Goal: Find specific page/section: Find specific page/section

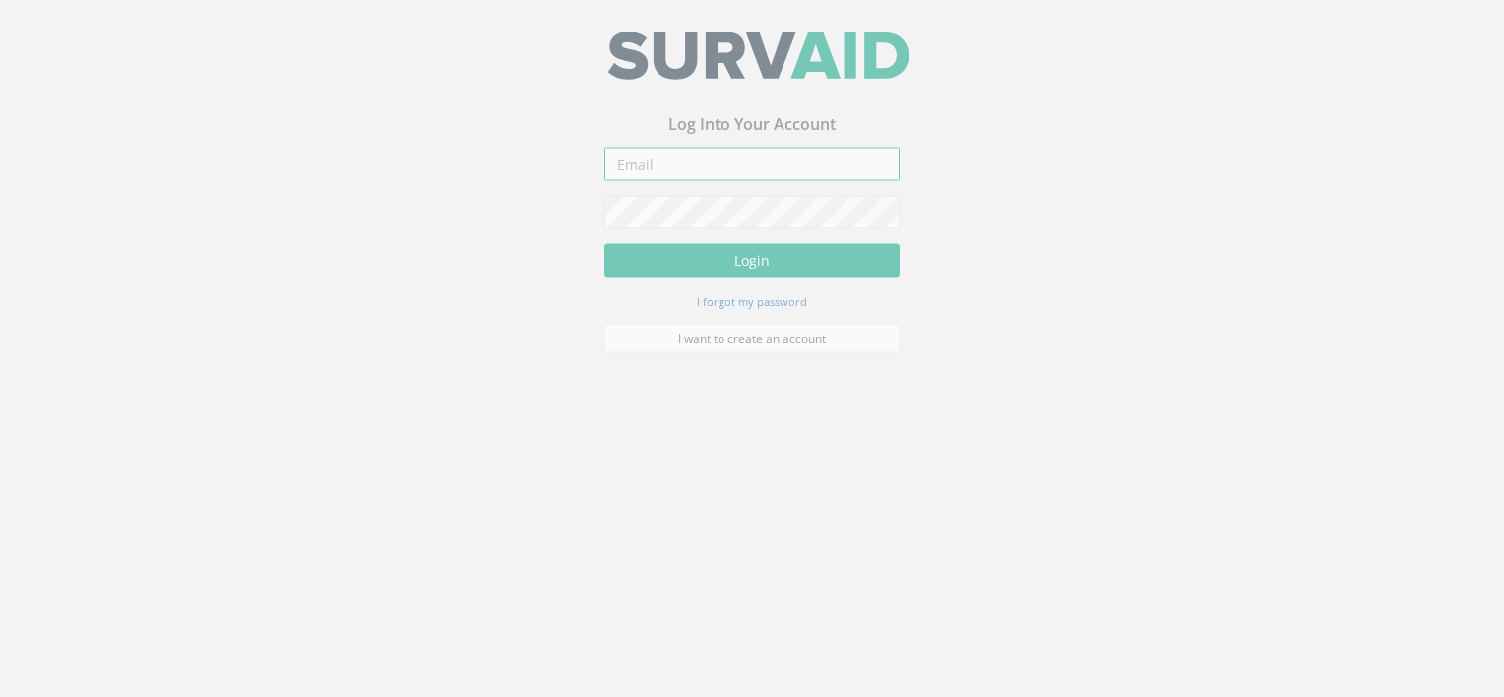
type input "[EMAIL_ADDRESS][DOMAIN_NAME]"
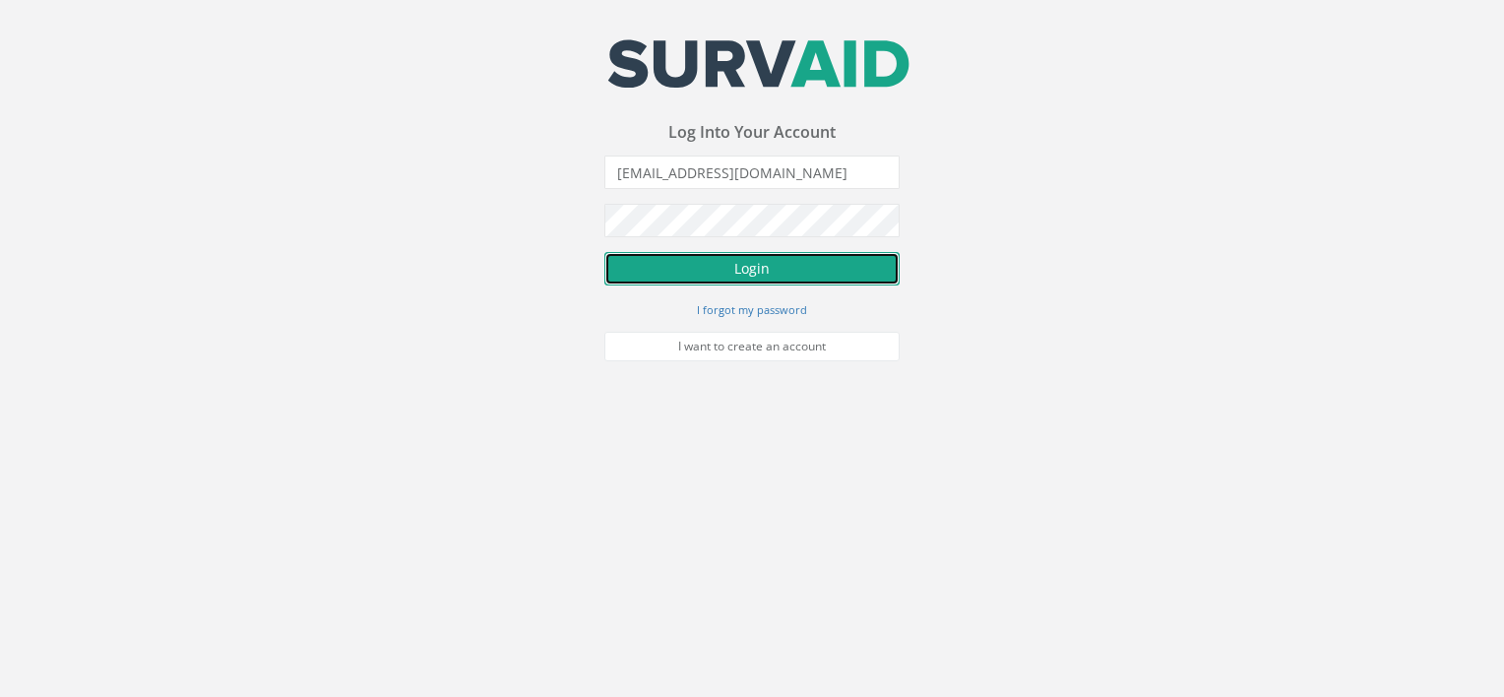
click at [733, 276] on button "Login" at bounding box center [751, 268] width 295 height 33
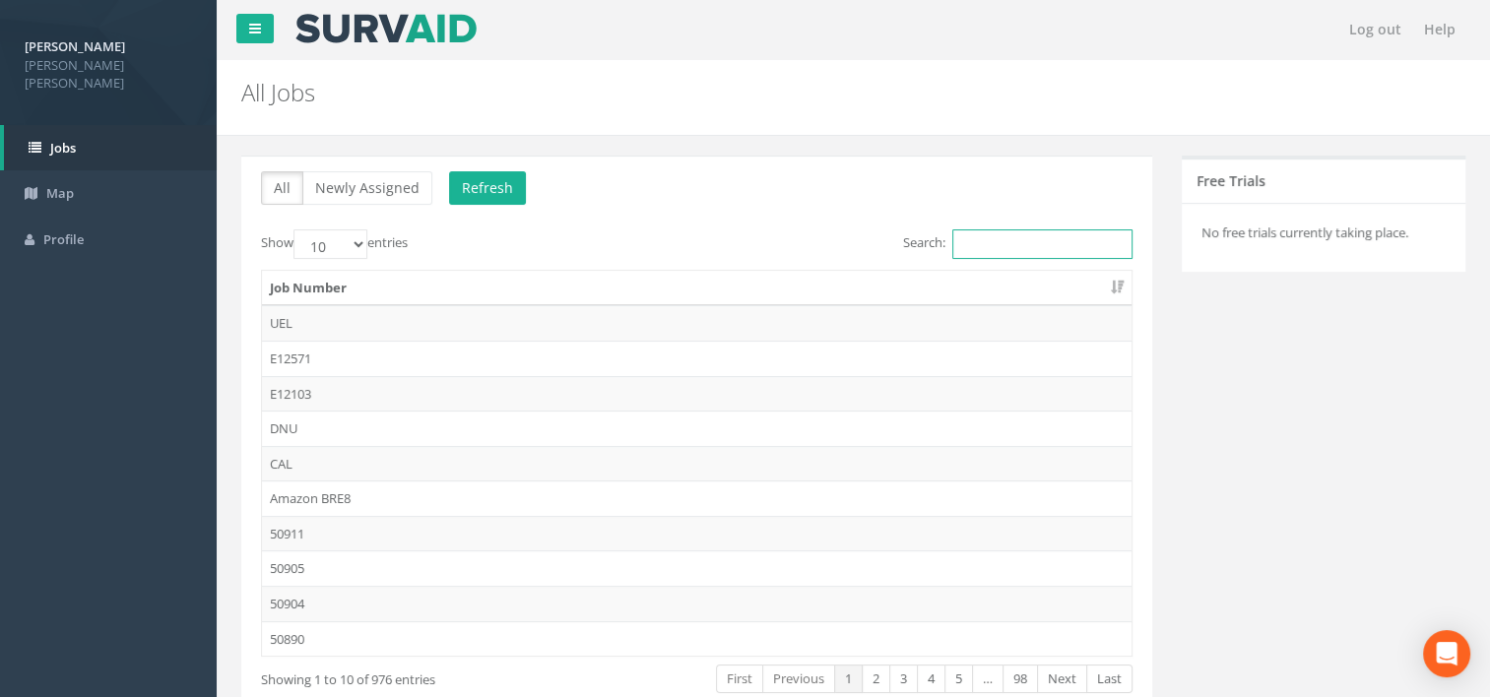
click at [1025, 243] on input "Search:" at bounding box center [1042, 244] width 180 height 30
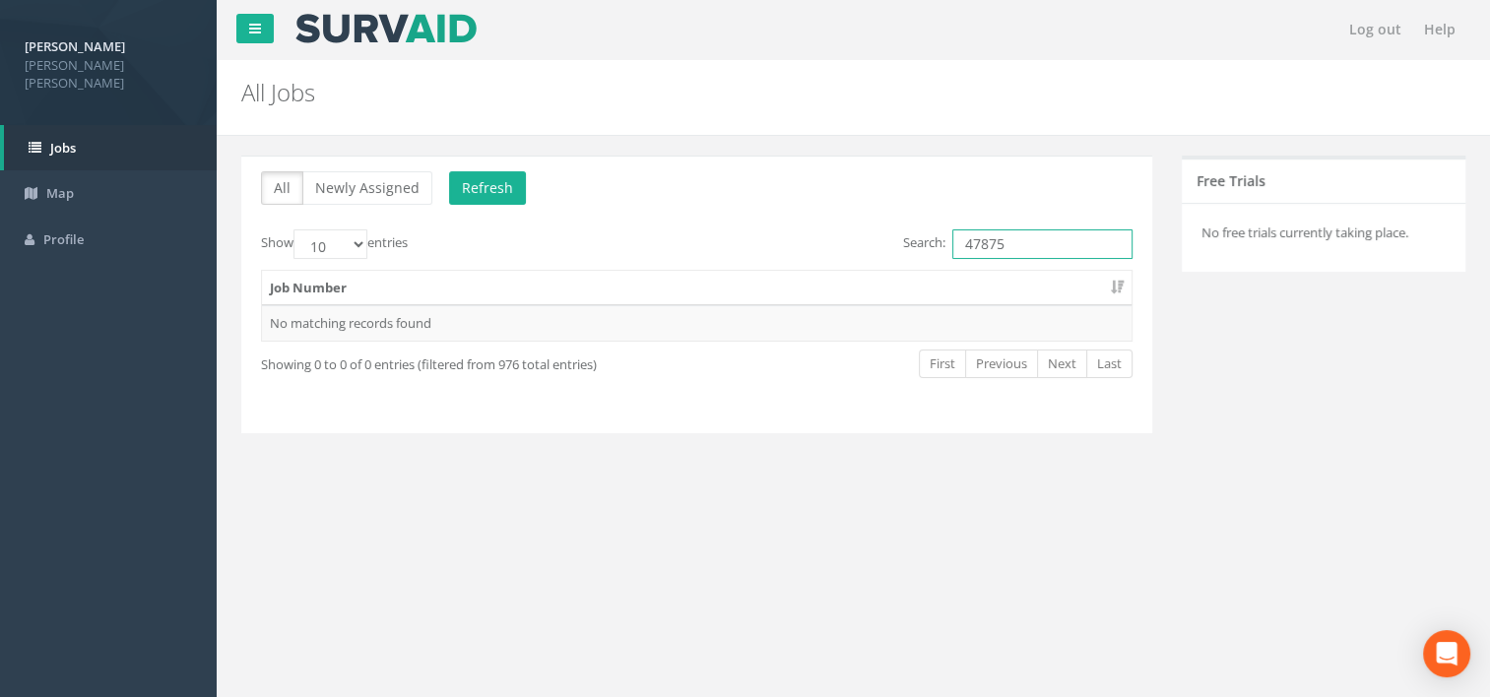
type input "47875"
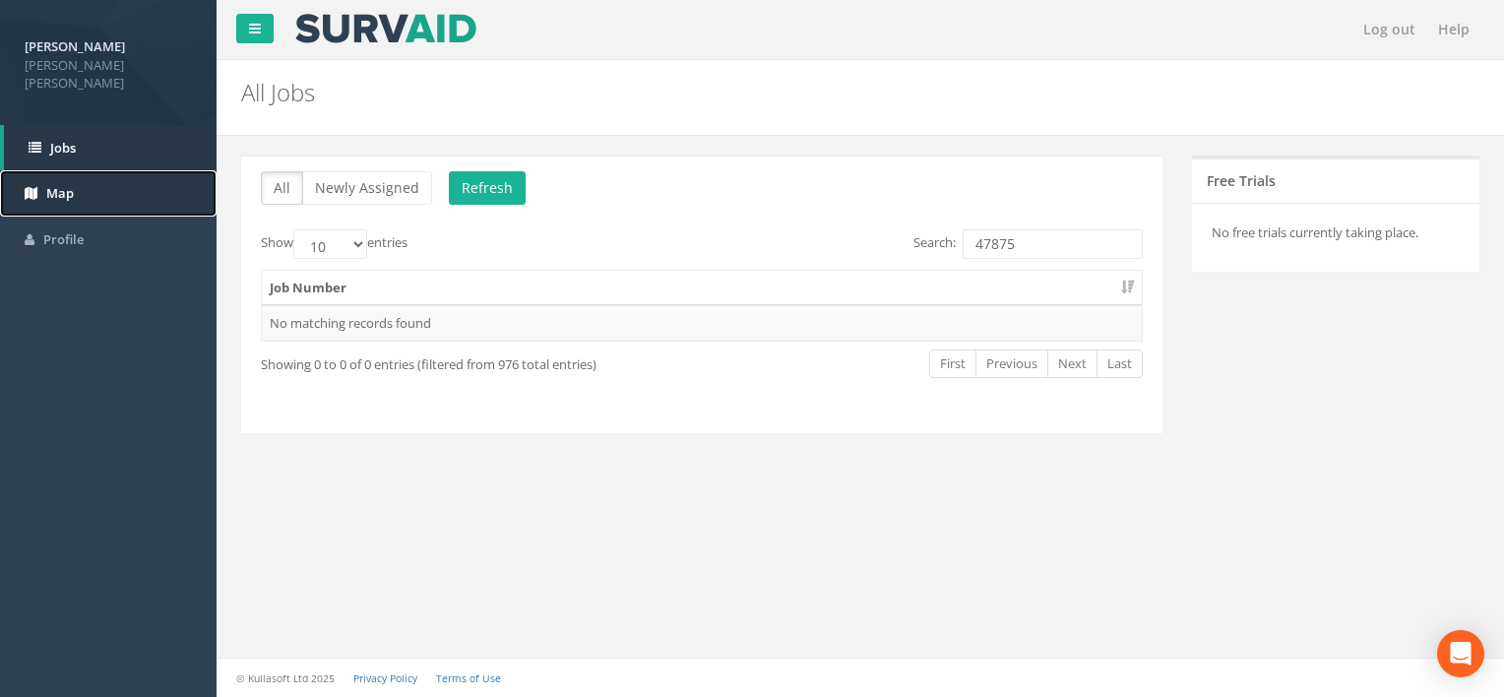
click at [61, 184] on span "Map" at bounding box center [60, 193] width 28 height 18
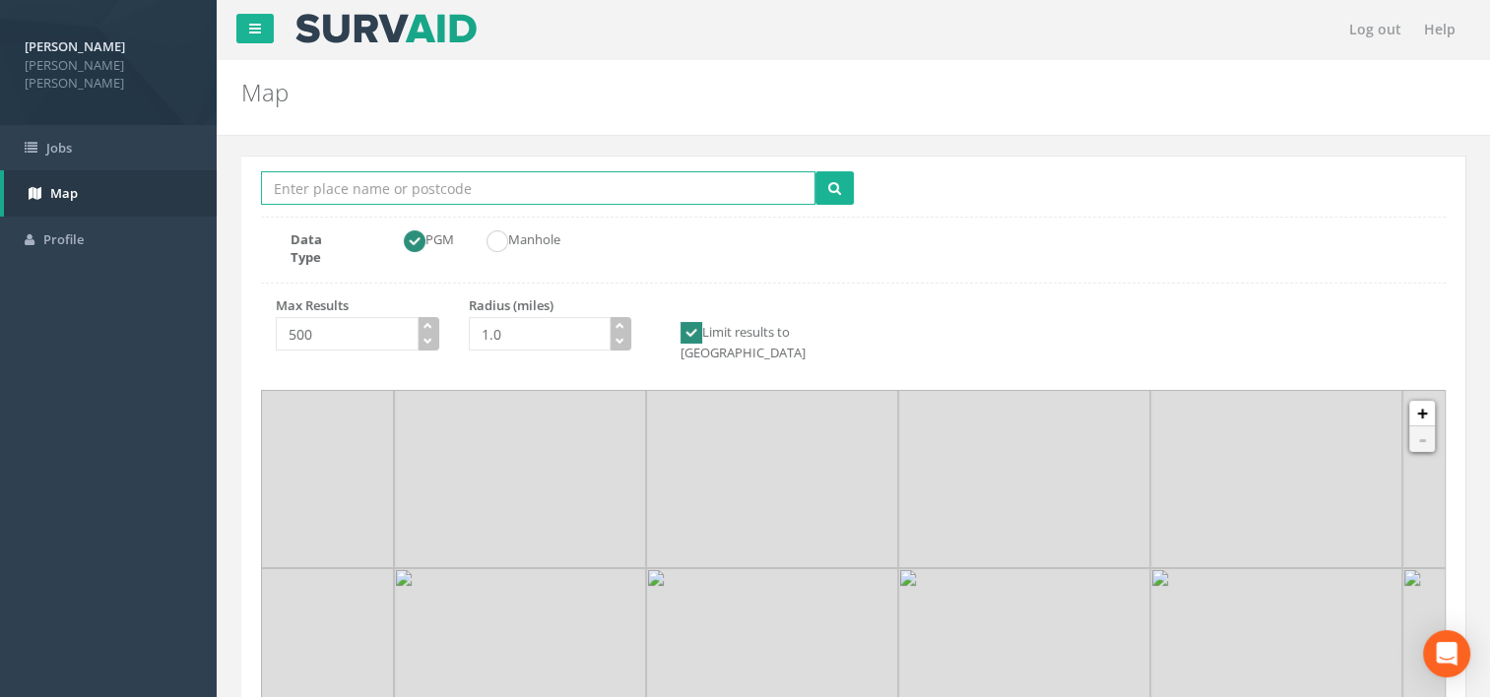
click at [402, 181] on input "Location Search Box" at bounding box center [538, 187] width 554 height 33
type input "ec2"
click at [815, 171] on button "submit" at bounding box center [834, 187] width 38 height 33
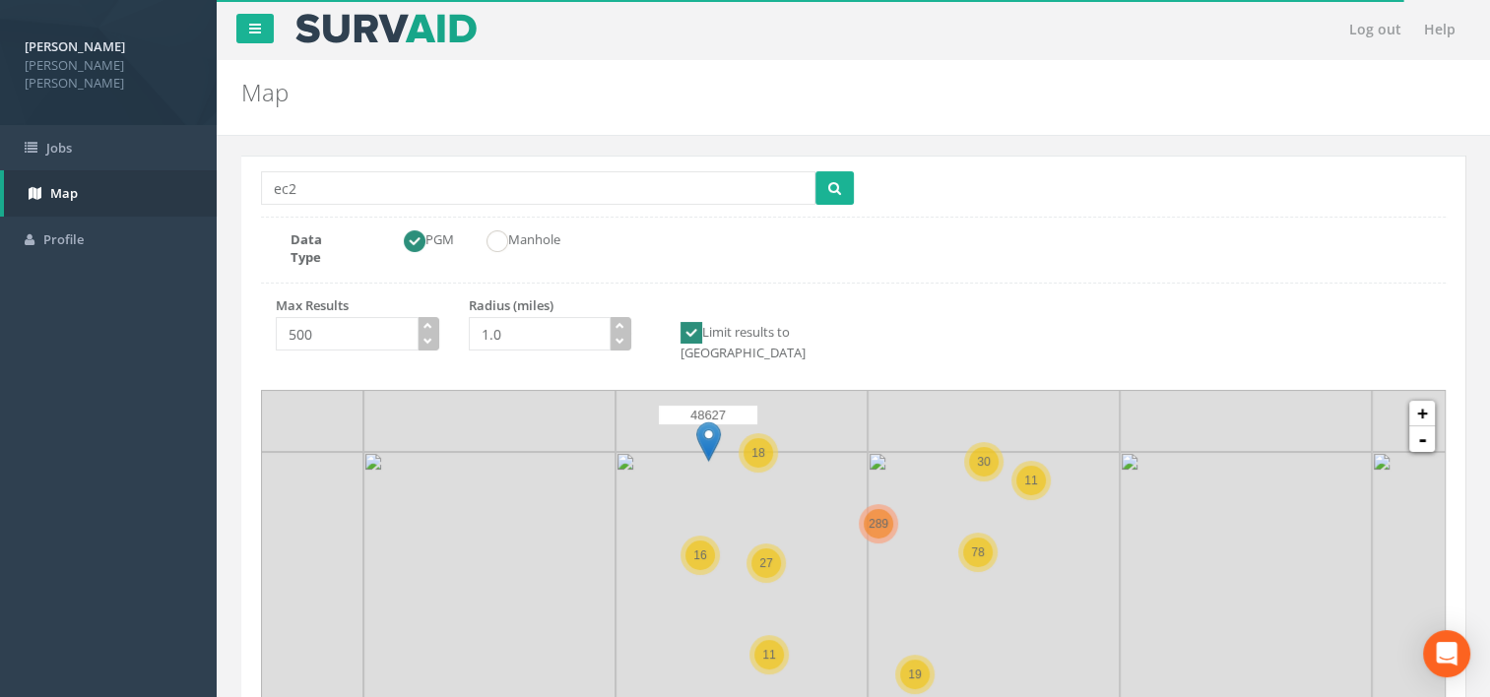
drag, startPoint x: 905, startPoint y: 635, endPoint x: 914, endPoint y: 555, distance: 80.2
click at [914, 555] on img at bounding box center [993, 578] width 252 height 252
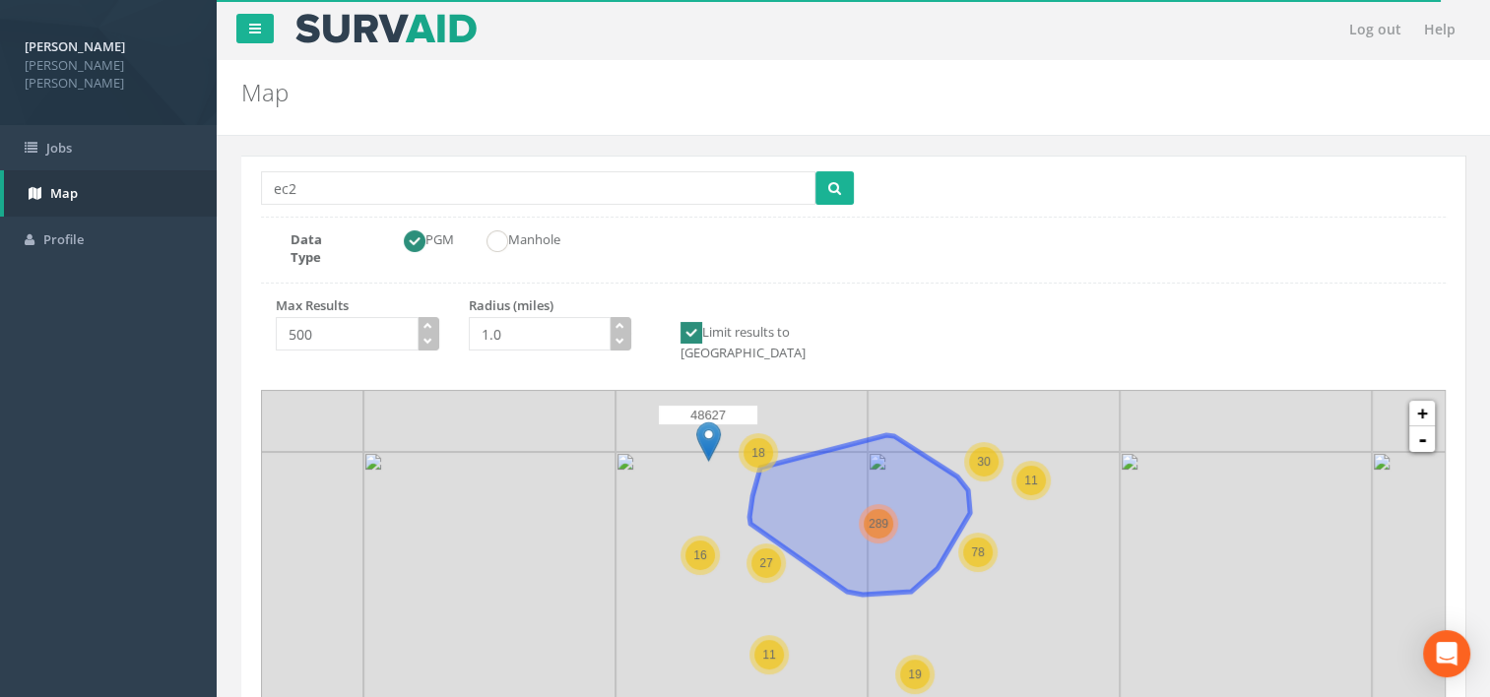
click at [885, 517] on span "289" at bounding box center [878, 524] width 20 height 14
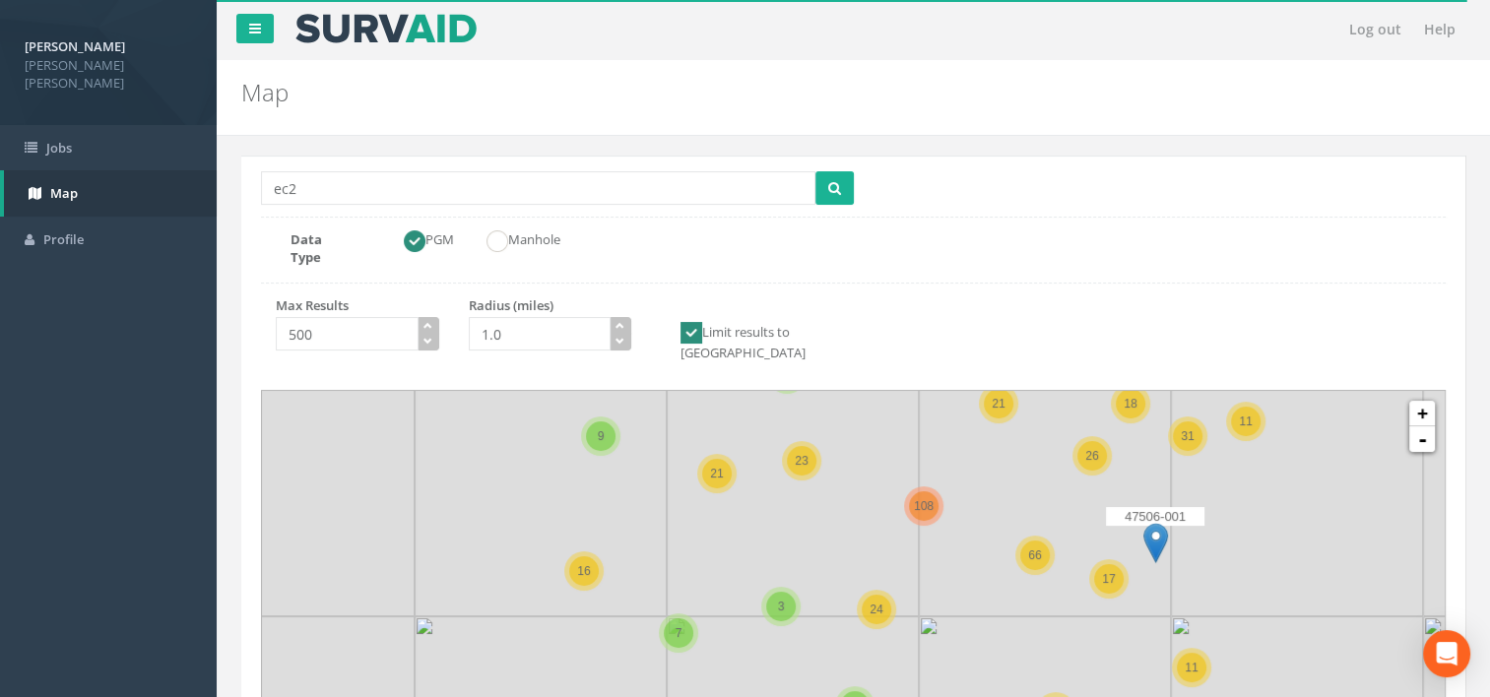
drag, startPoint x: 883, startPoint y: 594, endPoint x: 933, endPoint y: 441, distance: 160.6
click at [933, 441] on icon at bounding box center [904, 490] width 1540 height 641
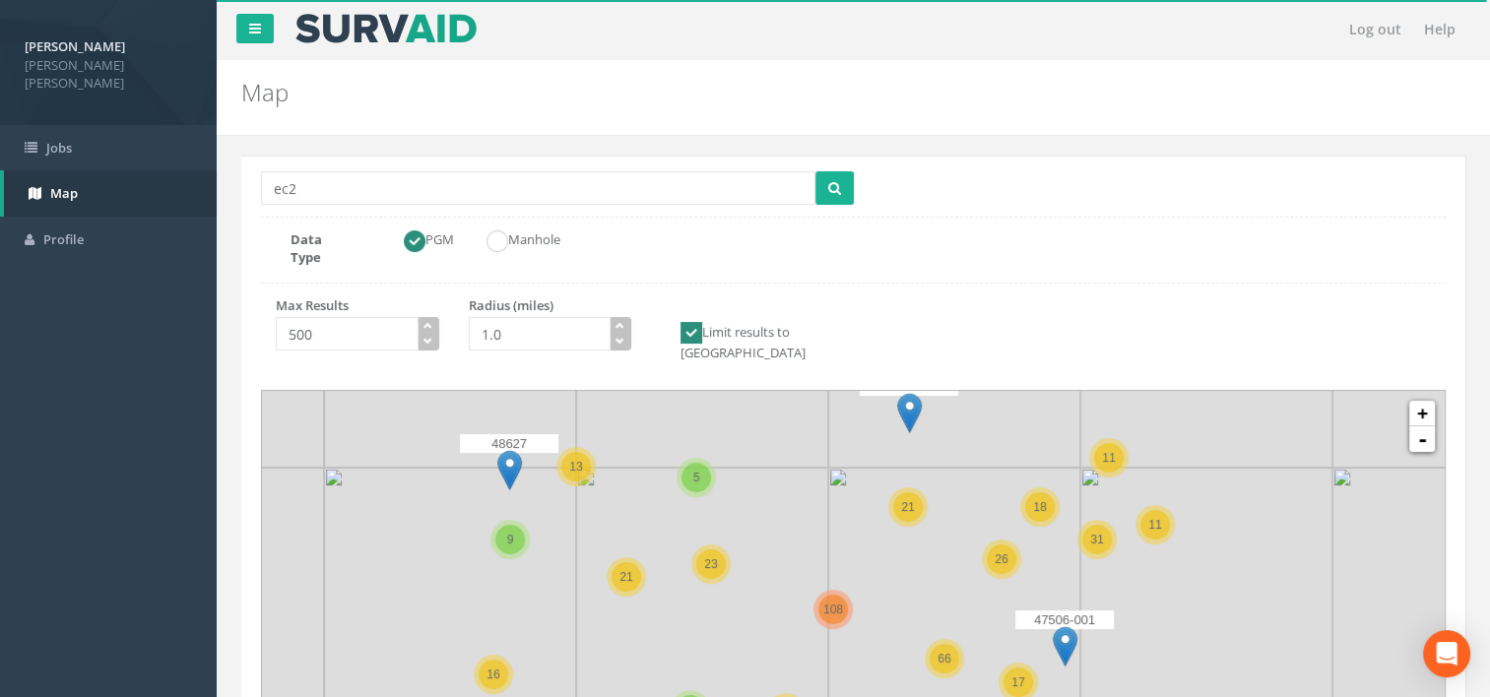
drag, startPoint x: 918, startPoint y: 559, endPoint x: 862, endPoint y: 632, distance: 91.4
click at [923, 484] on icon at bounding box center [854, 636] width 1540 height 641
click at [910, 500] on span "21" at bounding box center [907, 507] width 13 height 14
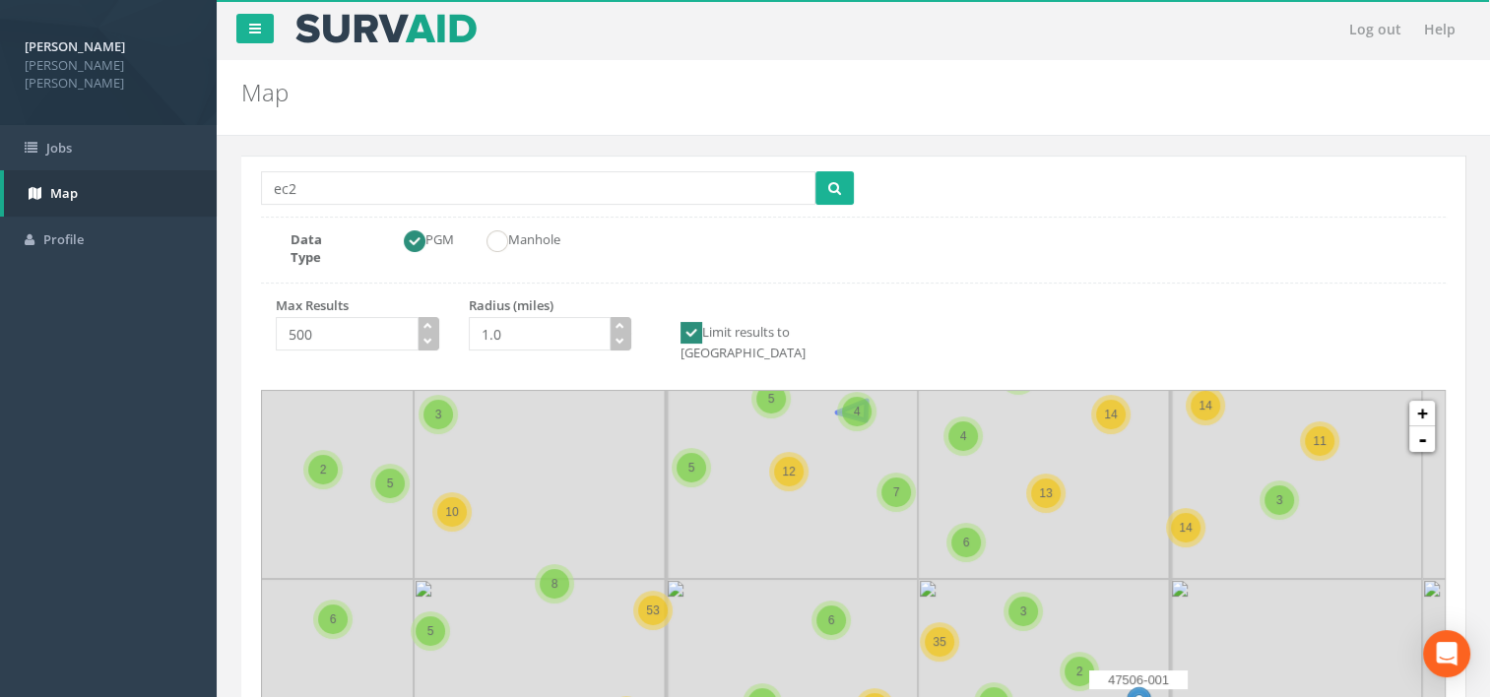
drag, startPoint x: 894, startPoint y: 628, endPoint x: 870, endPoint y: 384, distance: 245.3
click at [871, 392] on div "4" at bounding box center [856, 411] width 39 height 39
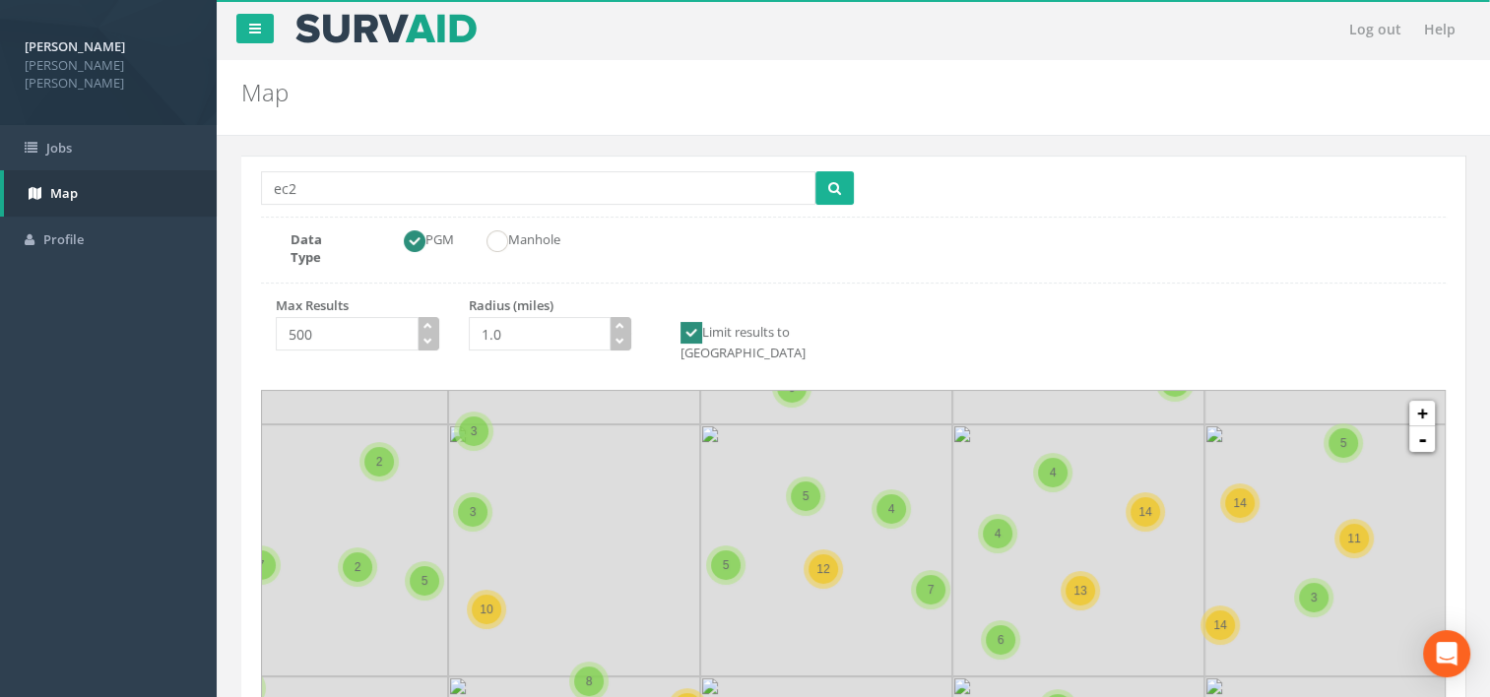
drag, startPoint x: 866, startPoint y: 479, endPoint x: 898, endPoint y: 549, distance: 76.7
click at [885, 494] on div "4" at bounding box center [891, 509] width 30 height 30
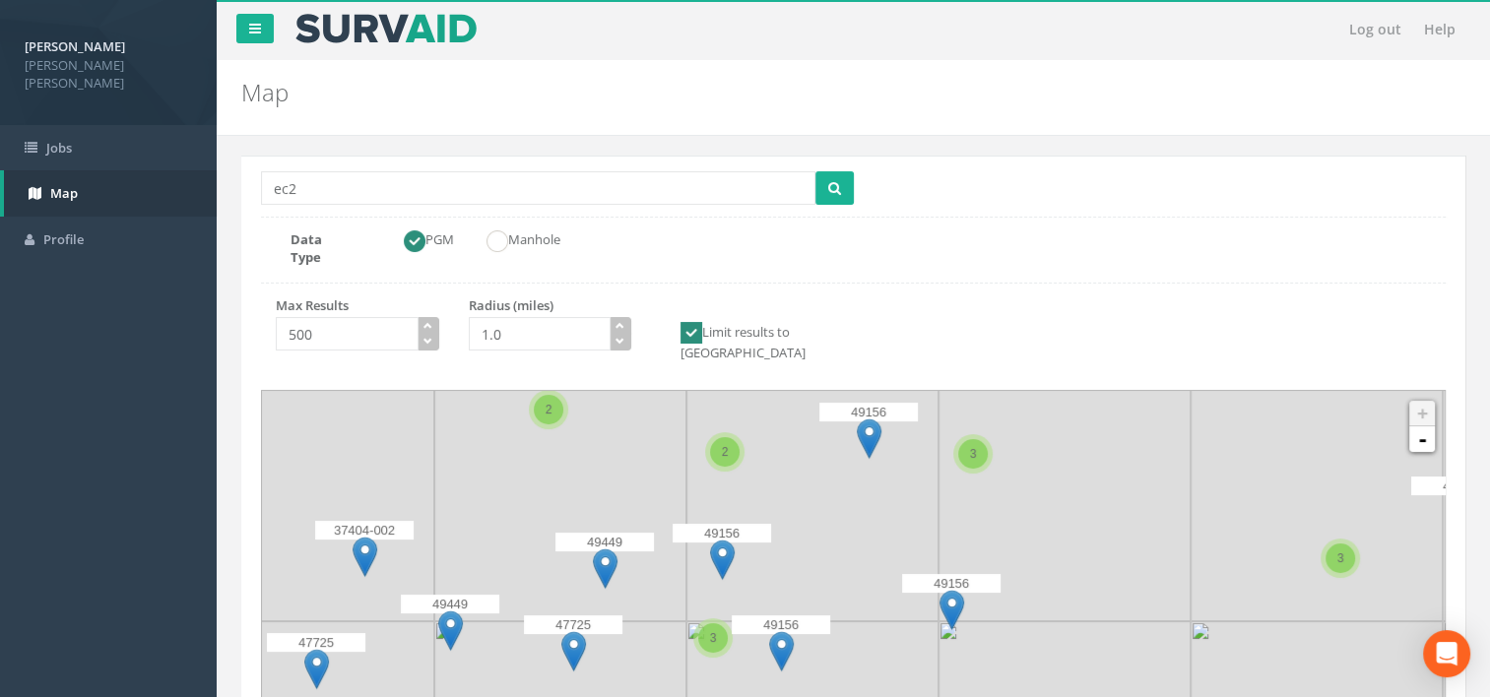
drag, startPoint x: 750, startPoint y: 656, endPoint x: 824, endPoint y: 469, distance: 201.1
click at [824, 469] on icon at bounding box center [928, 450] width 1540 height 641
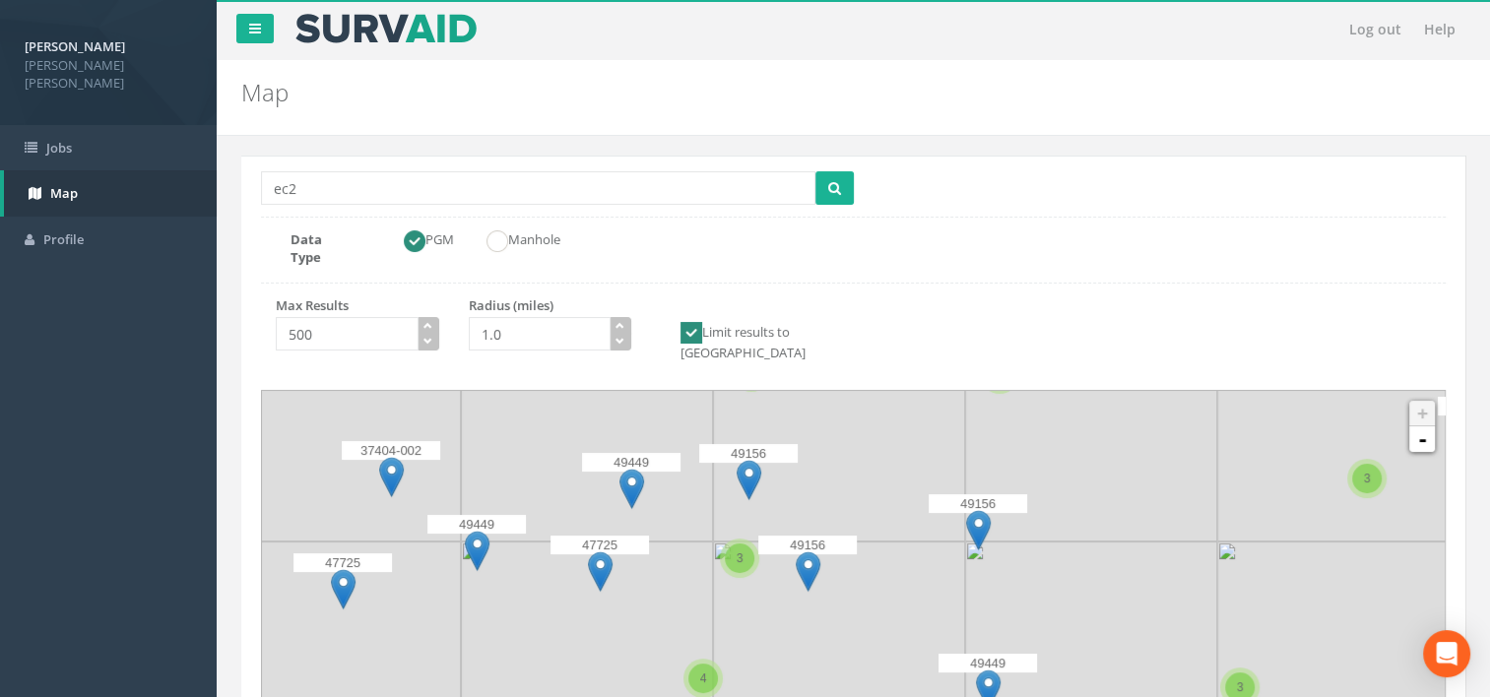
drag, startPoint x: 852, startPoint y: 541, endPoint x: 878, endPoint y: 460, distance: 85.9
click at [878, 460] on icon at bounding box center [880, 556] width 1540 height 641
click at [746, 460] on img at bounding box center [748, 480] width 25 height 40
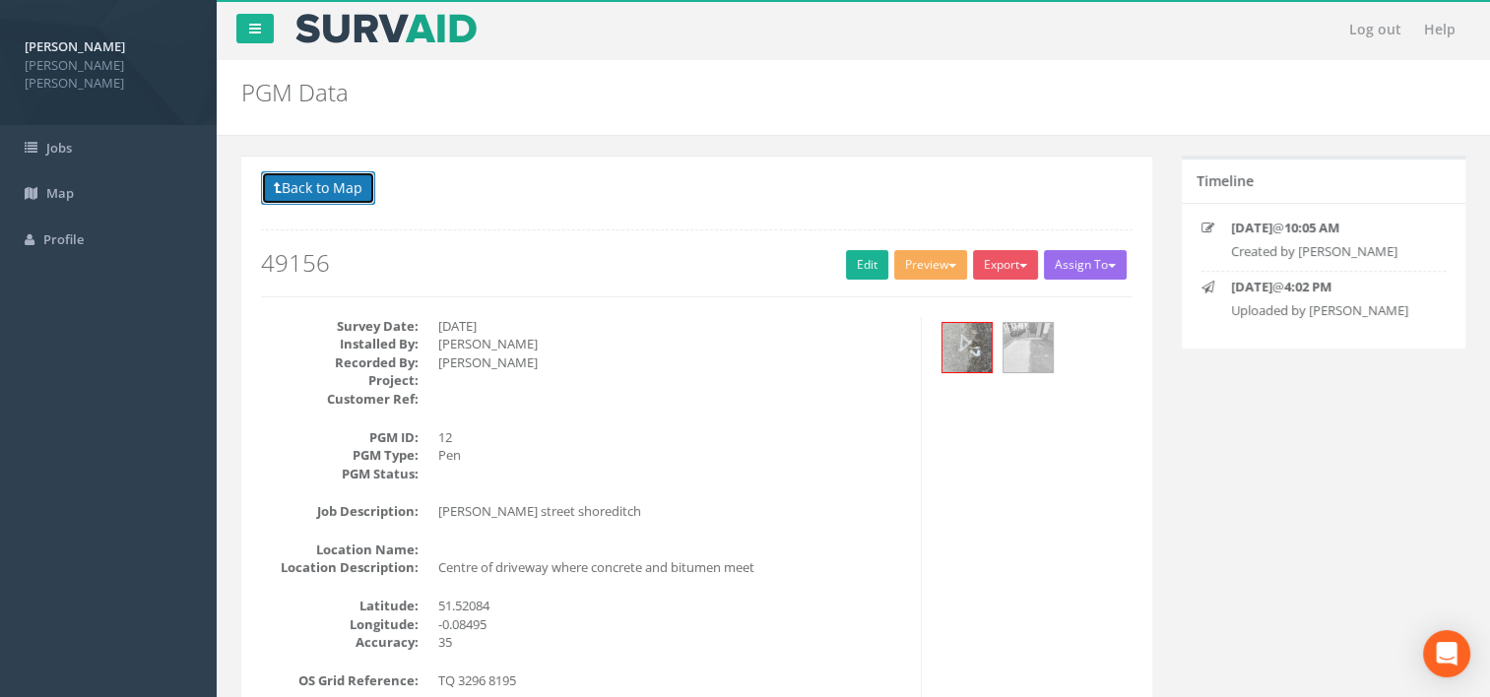
click at [339, 185] on button "Back to Map" at bounding box center [318, 187] width 114 height 33
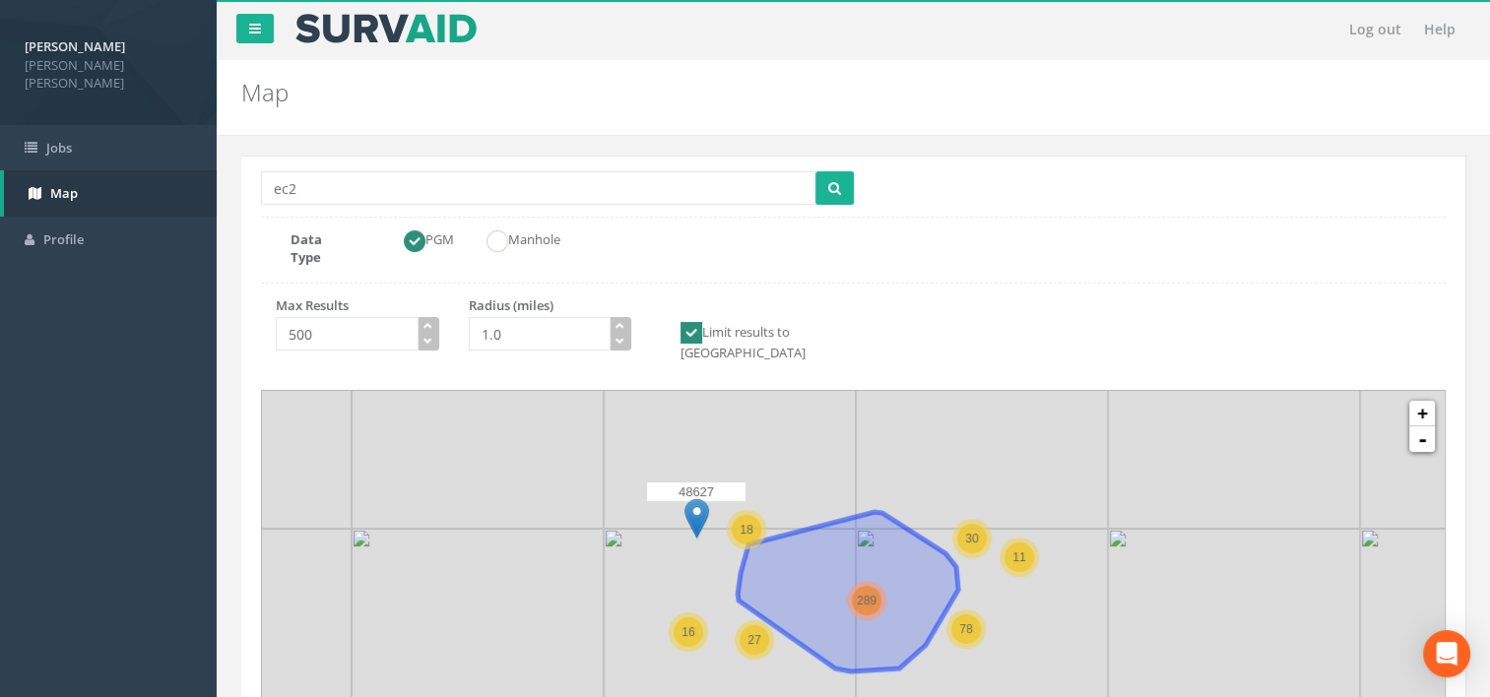
click at [867, 594] on span "289" at bounding box center [867, 601] width 20 height 14
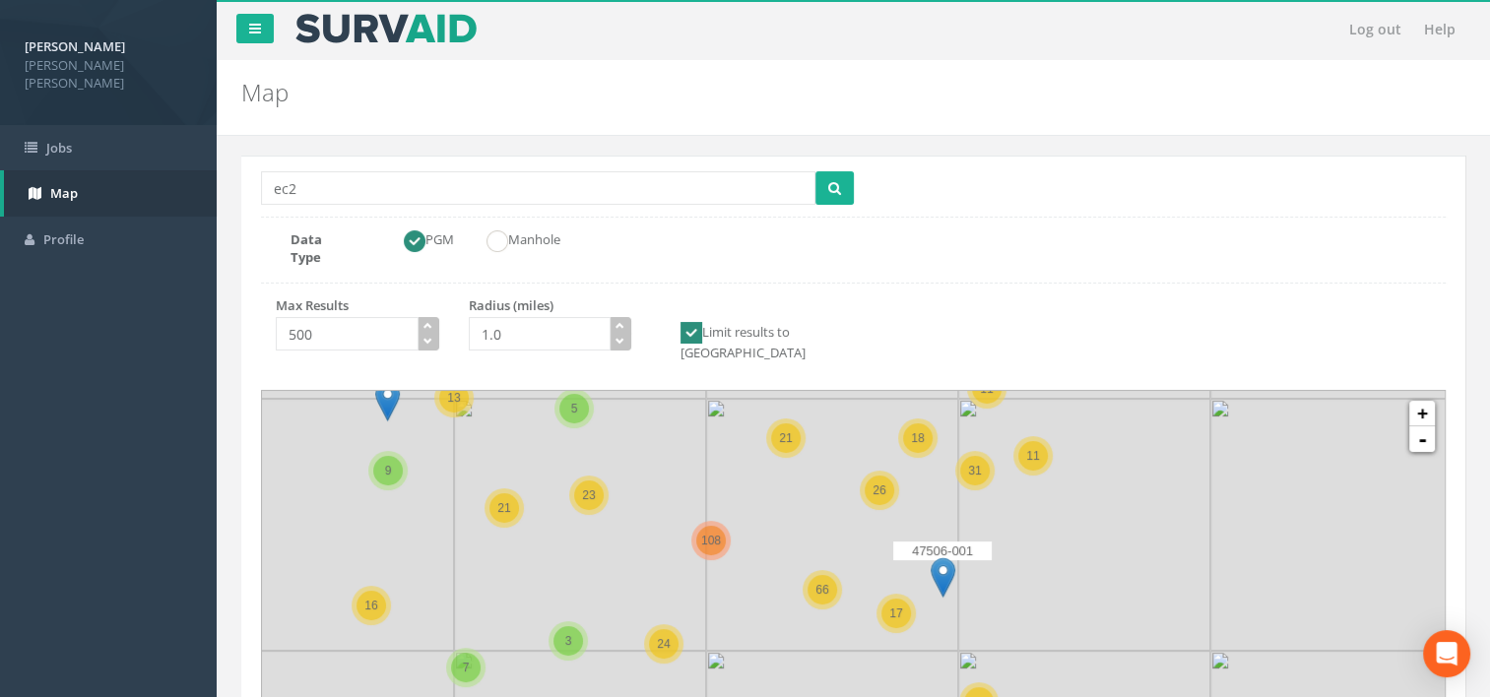
drag, startPoint x: 777, startPoint y: 522, endPoint x: 651, endPoint y: 437, distance: 151.8
click at [651, 437] on icon at bounding box center [691, 525] width 1540 height 641
click at [792, 431] on span "21" at bounding box center [785, 438] width 13 height 14
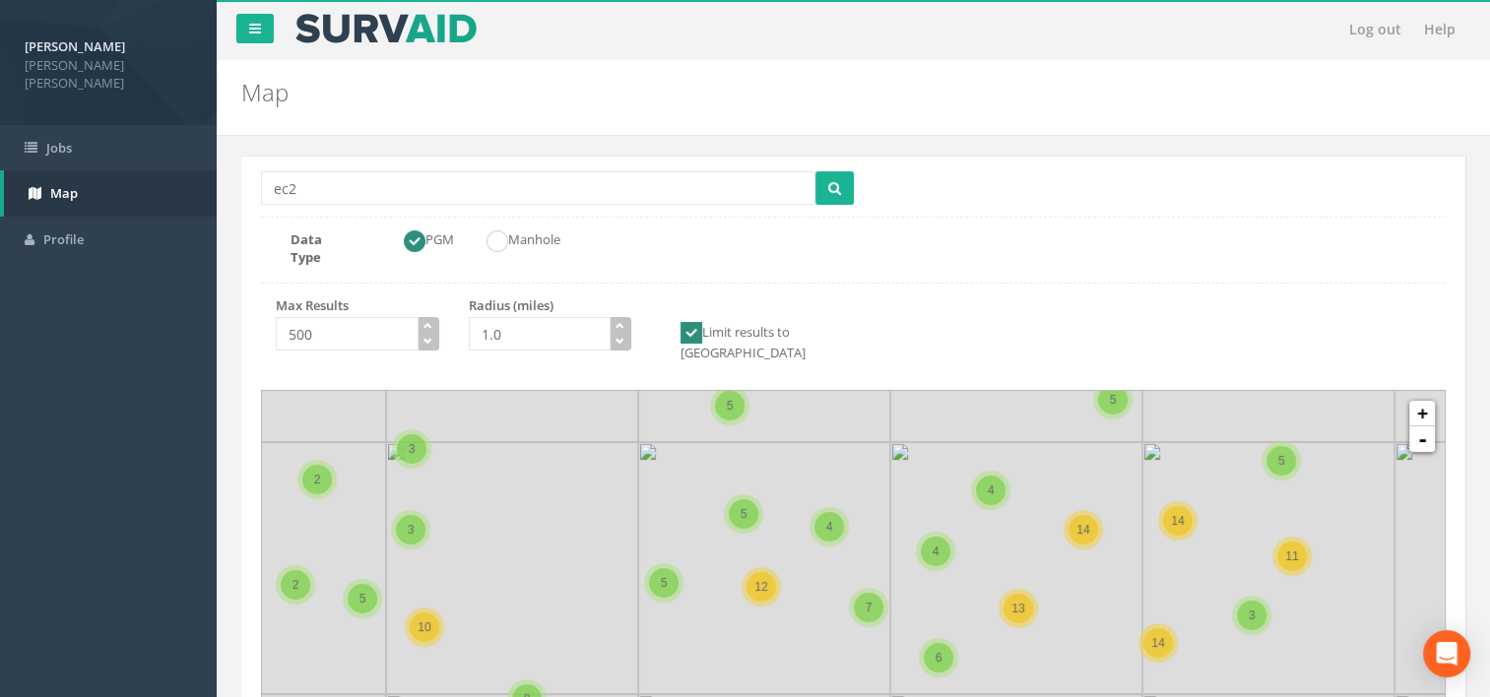
drag, startPoint x: 827, startPoint y: 627, endPoint x: 774, endPoint y: 486, distance: 150.5
click at [774, 486] on icon at bounding box center [804, 504] width 1540 height 641
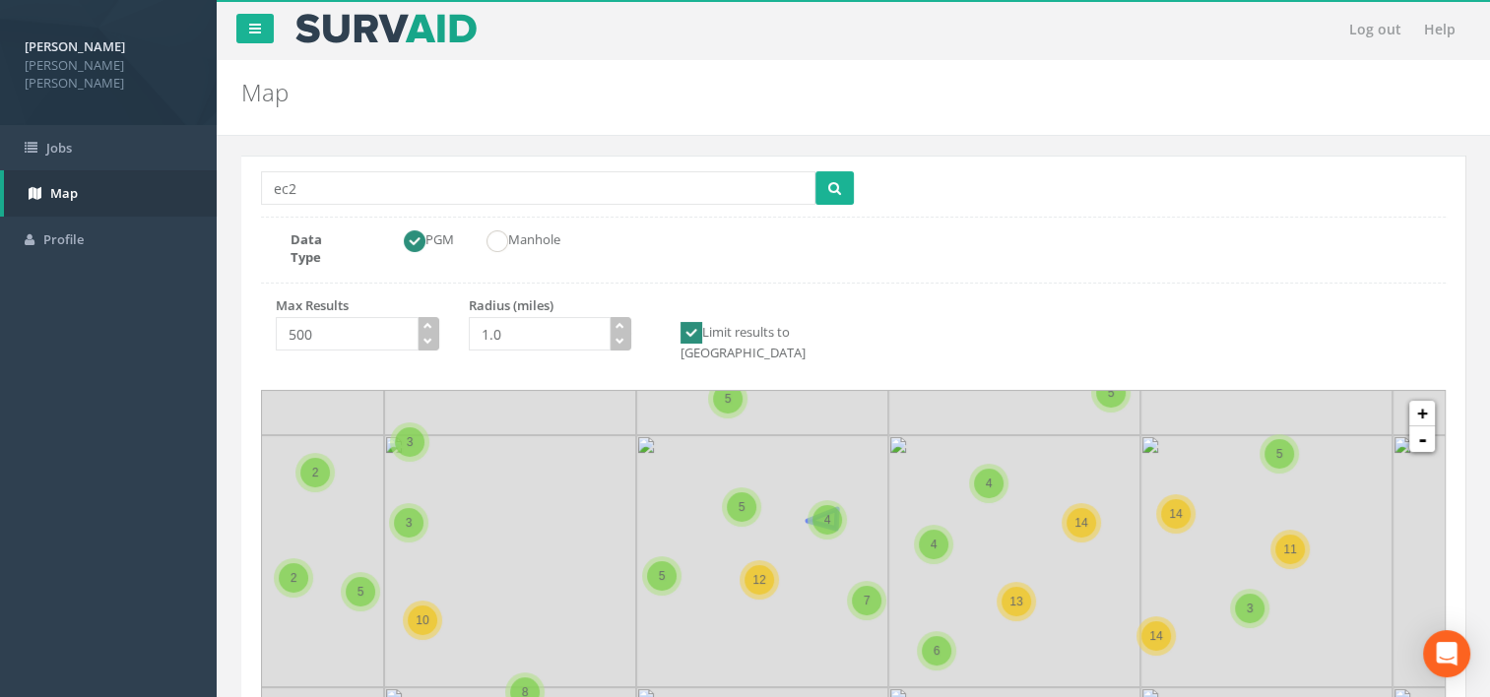
click at [825, 500] on div "4" at bounding box center [826, 519] width 39 height 39
click at [825, 513] on span "4" at bounding box center [827, 520] width 7 height 14
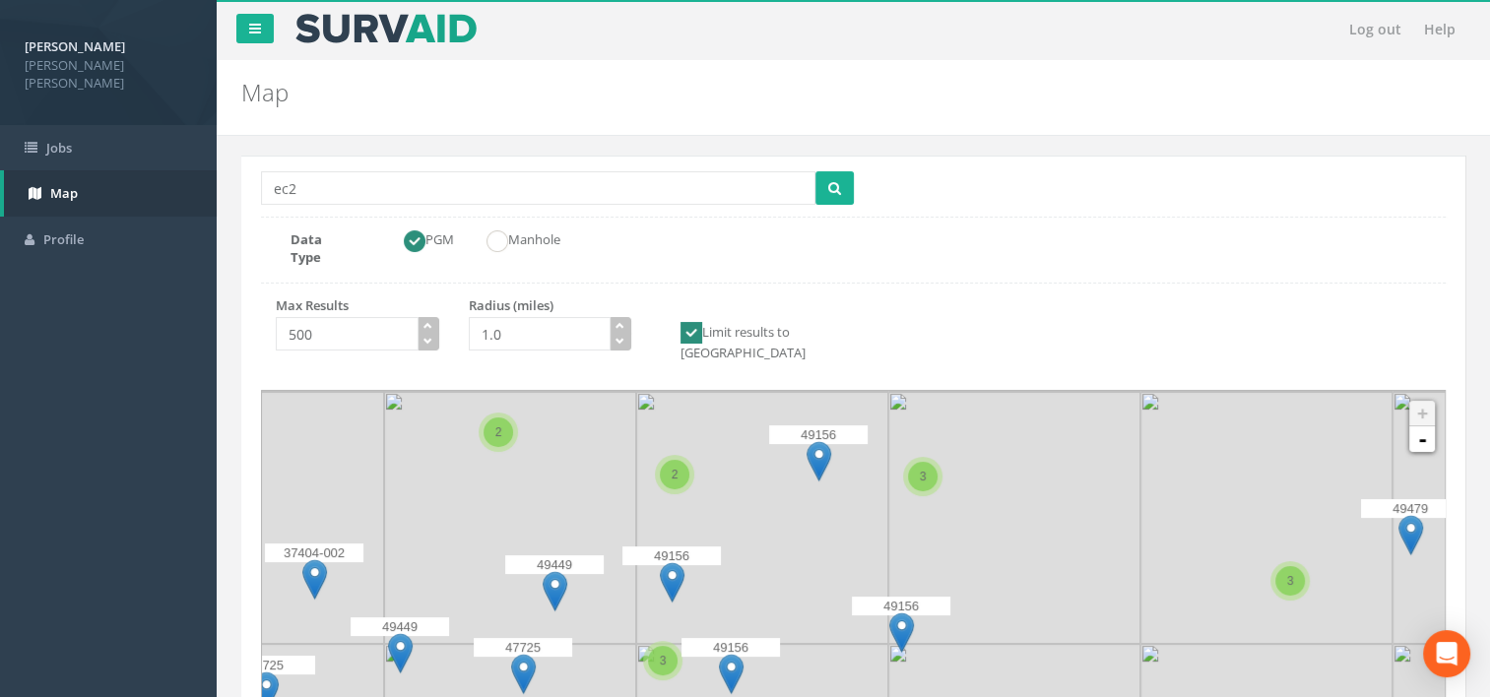
drag, startPoint x: 695, startPoint y: 540, endPoint x: 720, endPoint y: 375, distance: 166.2
click at [720, 375] on icon at bounding box center [877, 473] width 1540 height 641
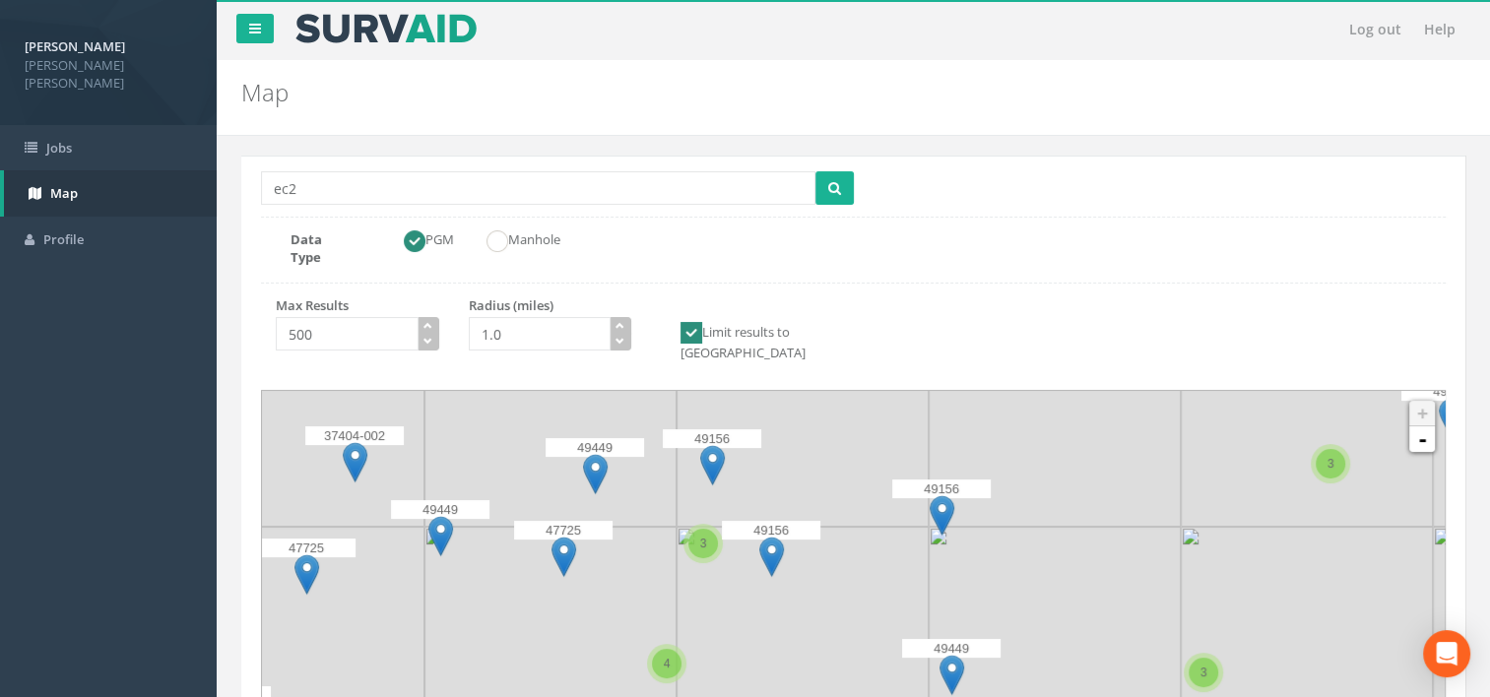
drag, startPoint x: 771, startPoint y: 543, endPoint x: 811, endPoint y: 425, distance: 124.8
click at [811, 425] on icon at bounding box center [893, 520] width 1540 height 641
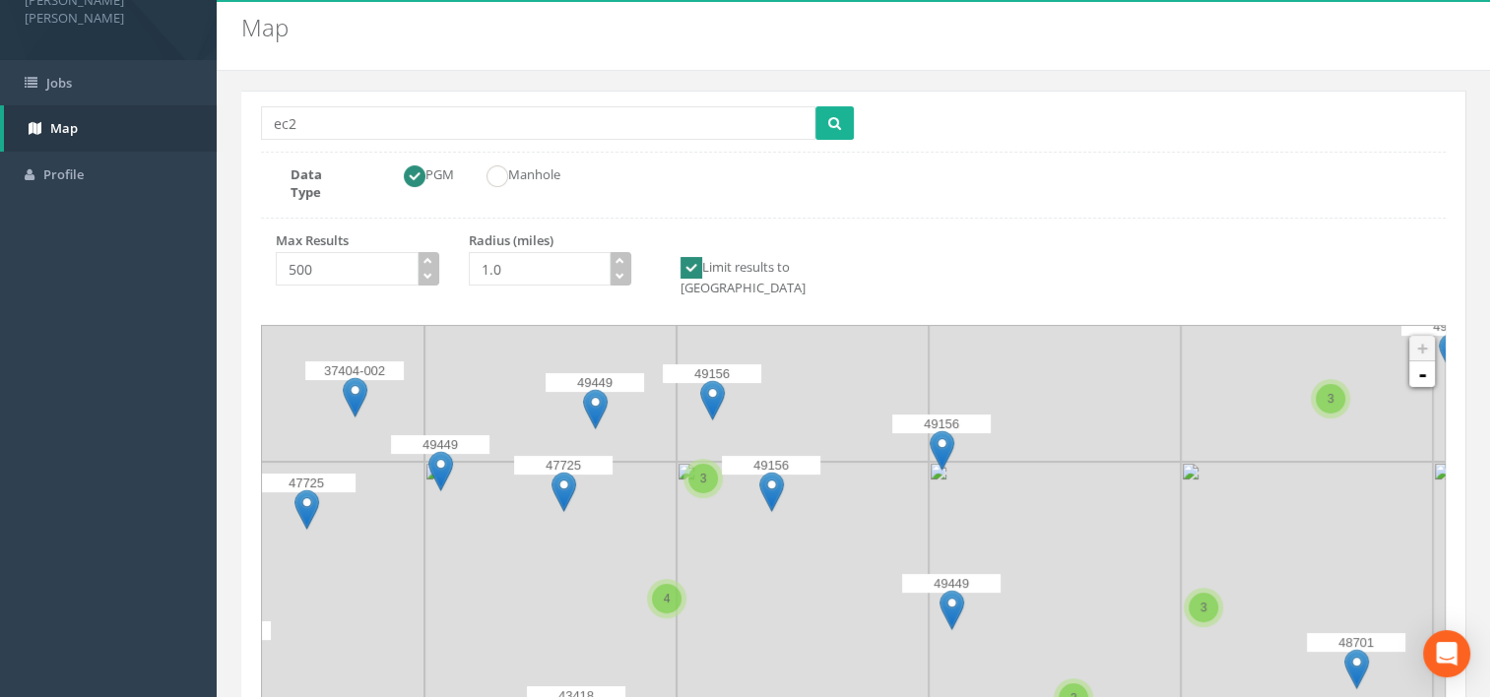
scroll to position [98, 0]
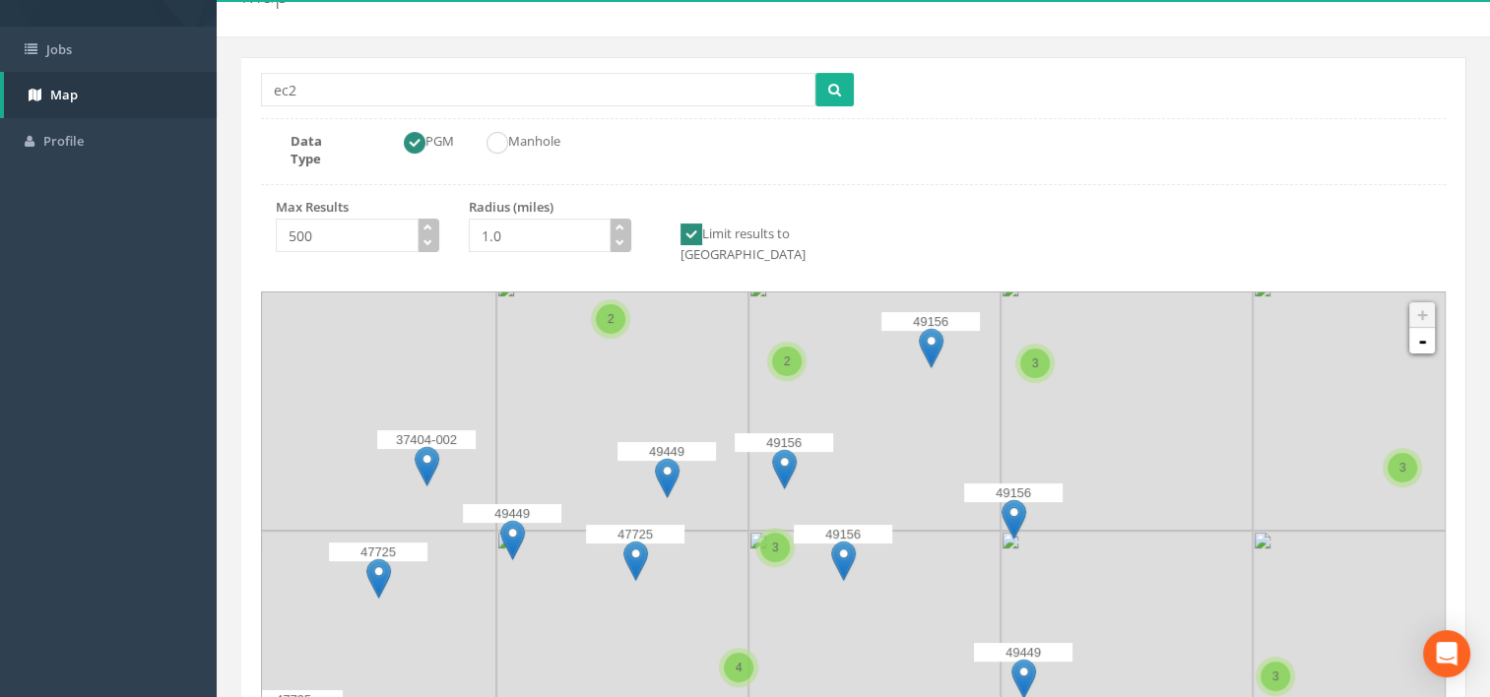
drag, startPoint x: 655, startPoint y: 502, endPoint x: 738, endPoint y: 604, distance: 132.2
click at [738, 604] on icon at bounding box center [926, 640] width 1540 height 641
click at [52, 40] on span "Jobs" at bounding box center [59, 49] width 26 height 18
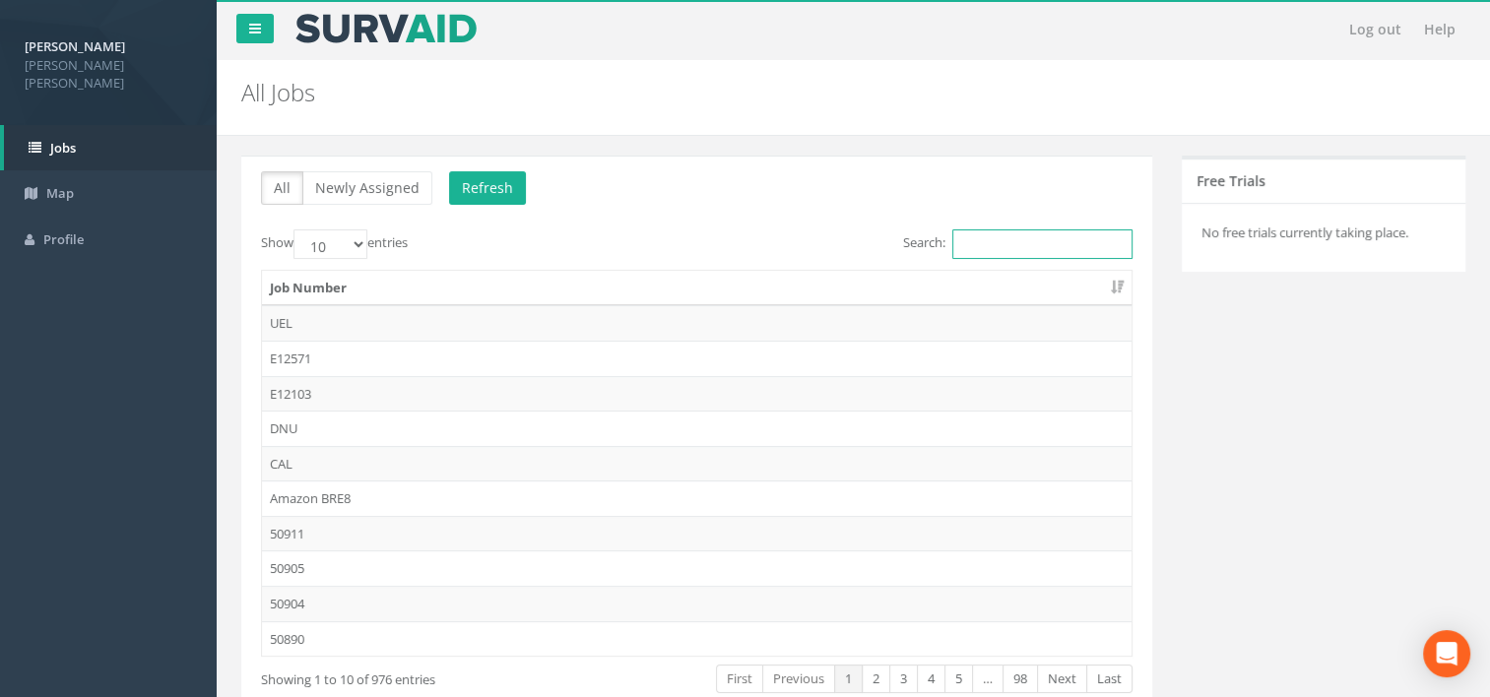
click at [997, 246] on input "Search:" at bounding box center [1042, 244] width 180 height 30
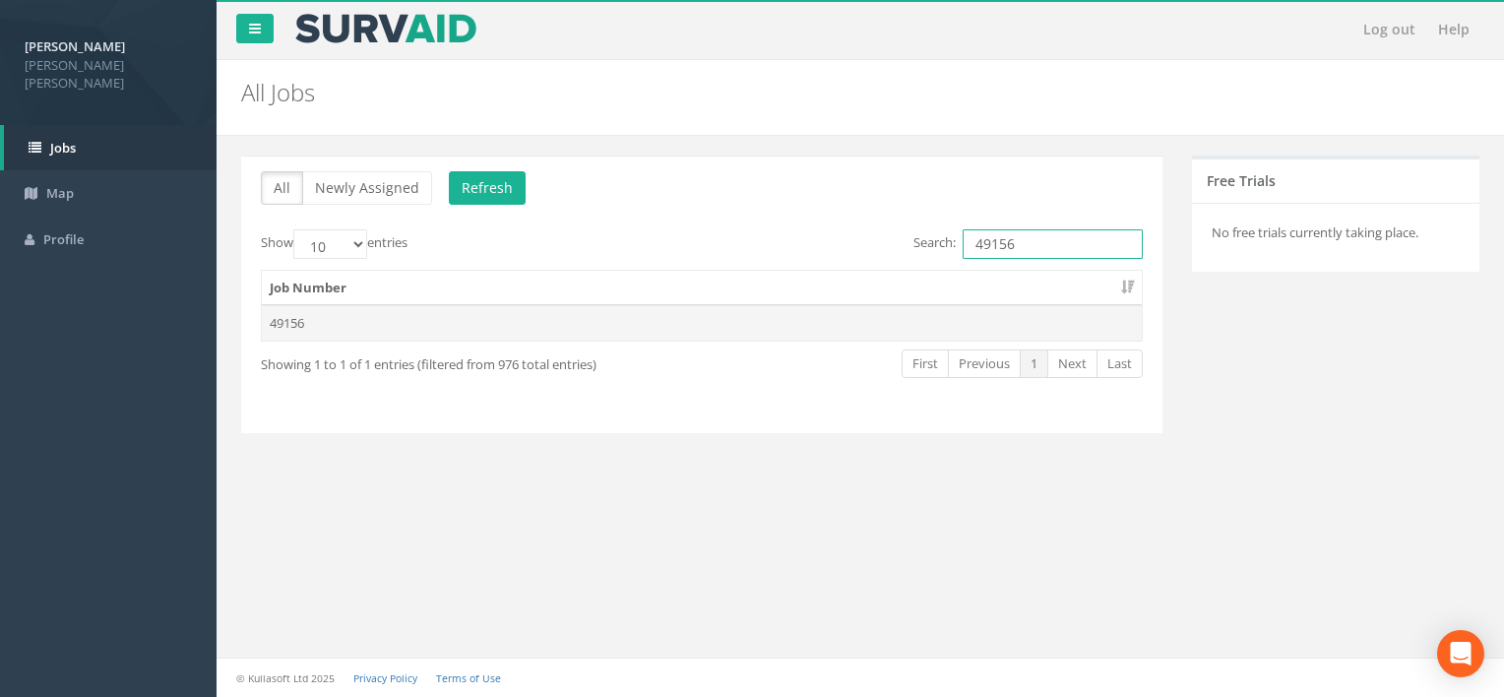
type input "49156"
click at [303, 326] on td "49156" at bounding box center [702, 322] width 880 height 35
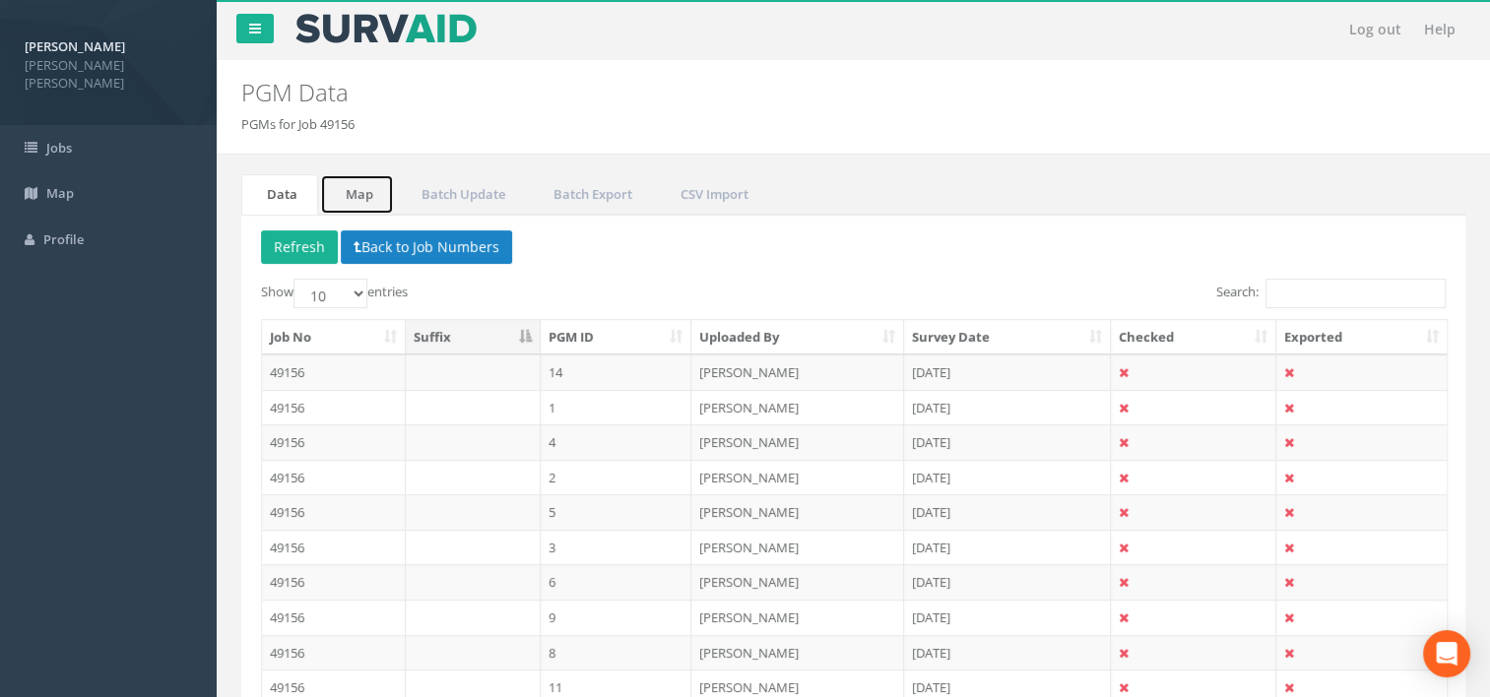
click at [354, 188] on link "Map" at bounding box center [357, 194] width 74 height 40
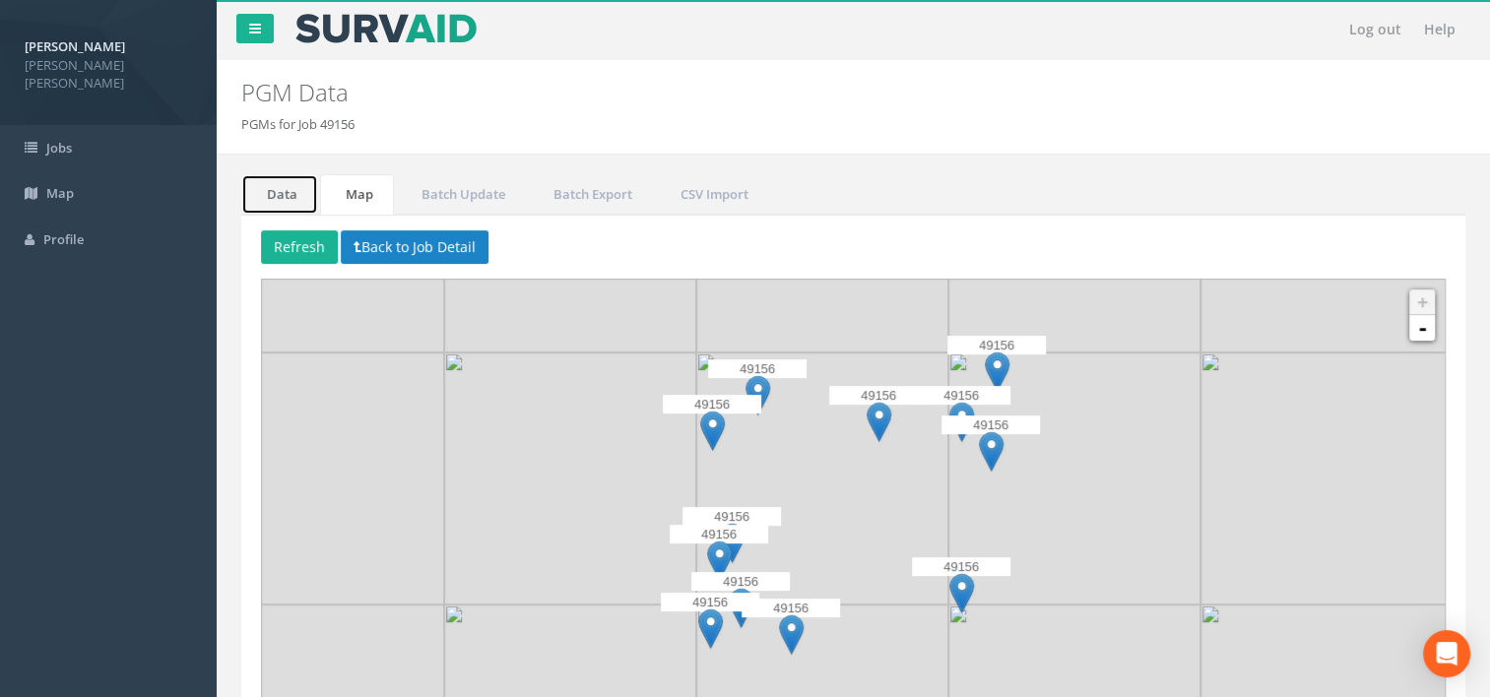
click at [268, 197] on link "Data" at bounding box center [279, 194] width 77 height 40
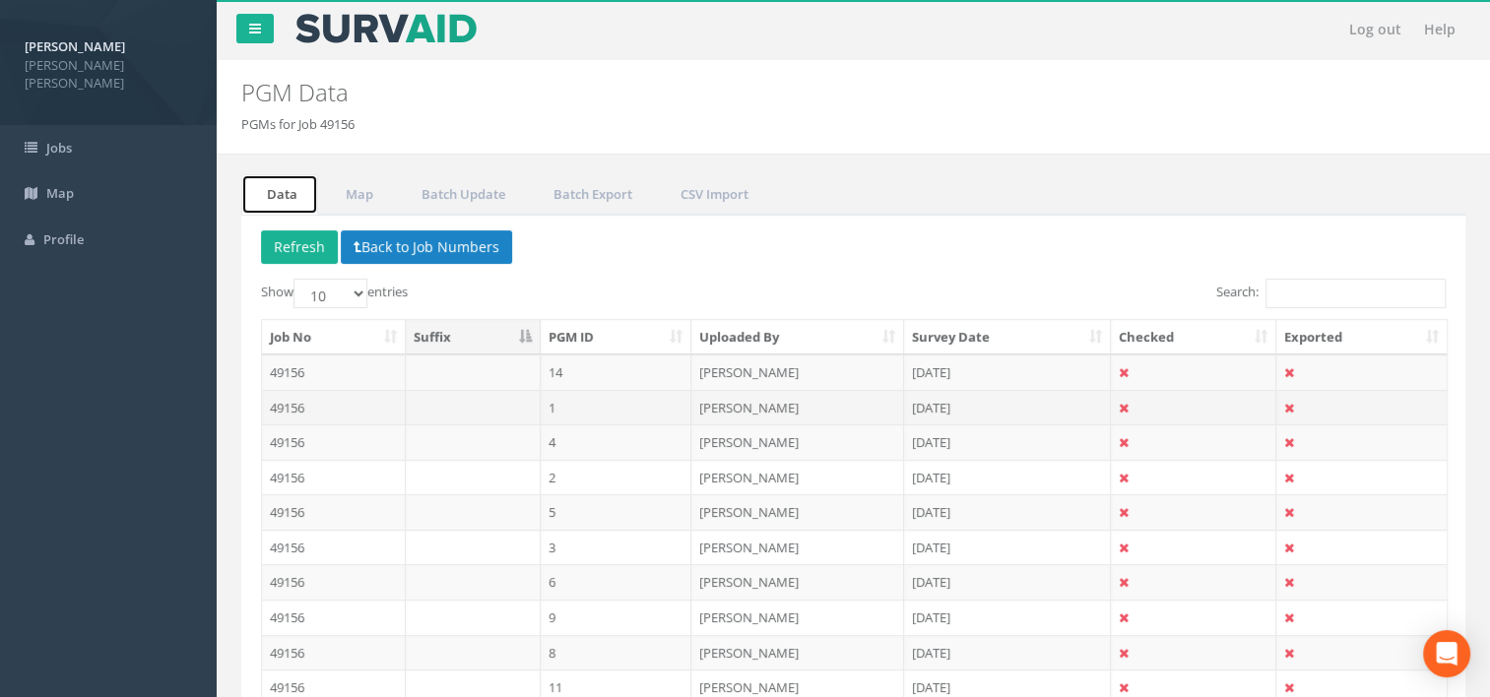
scroll to position [98, 0]
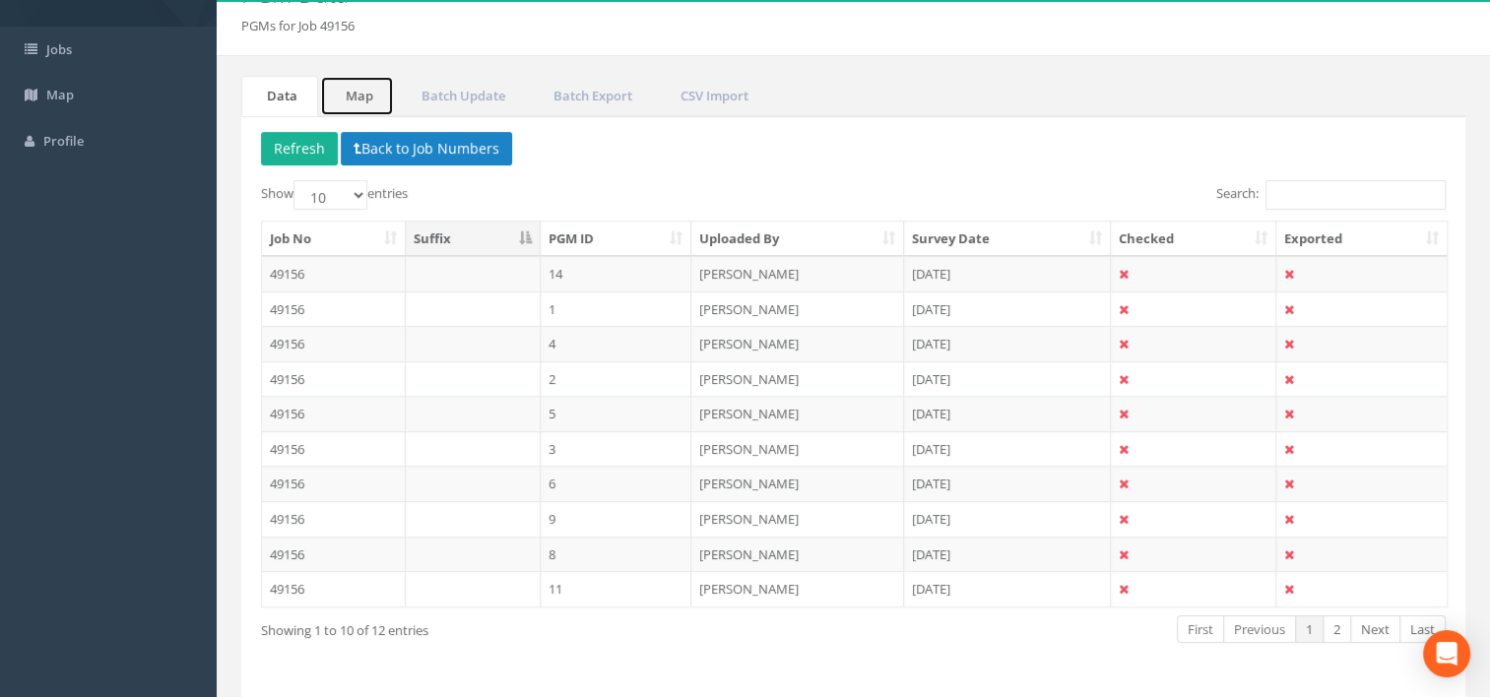
click at [351, 93] on link "Map" at bounding box center [357, 96] width 74 height 40
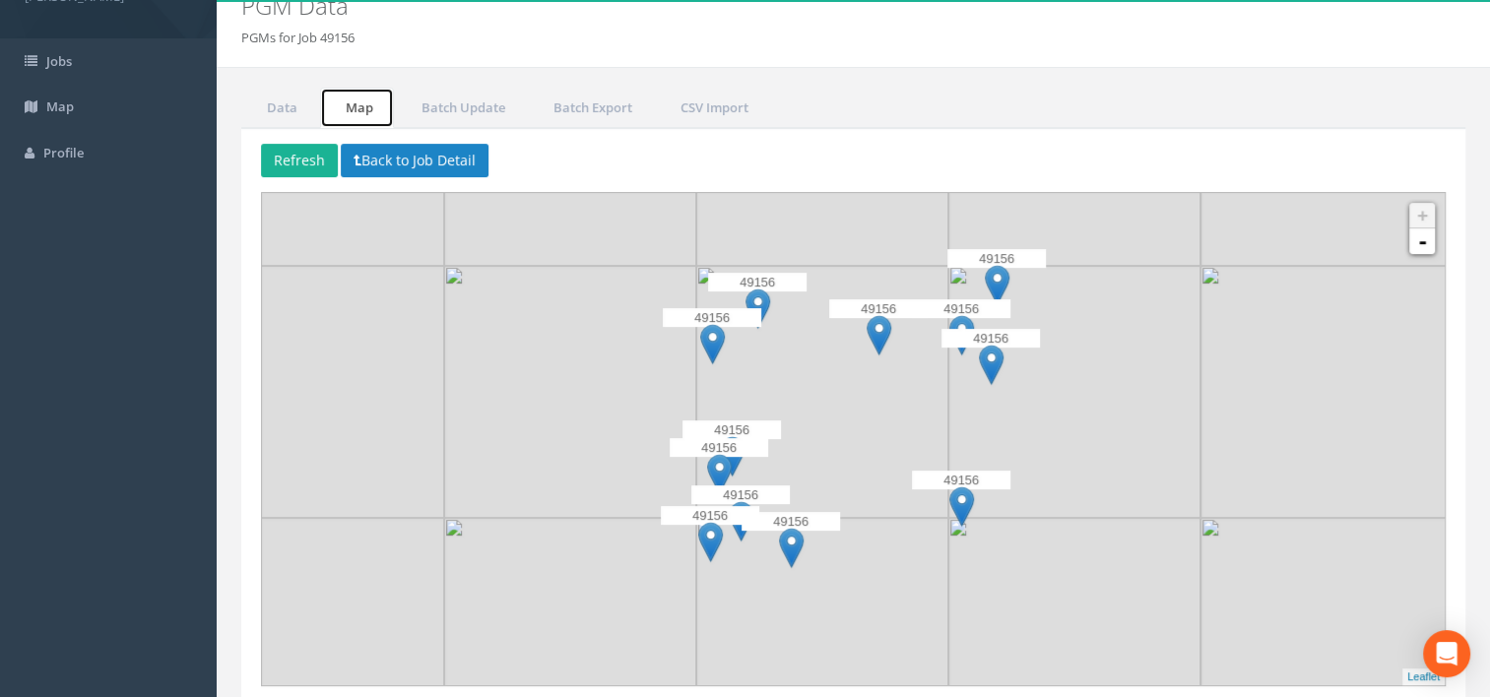
scroll to position [157, 0]
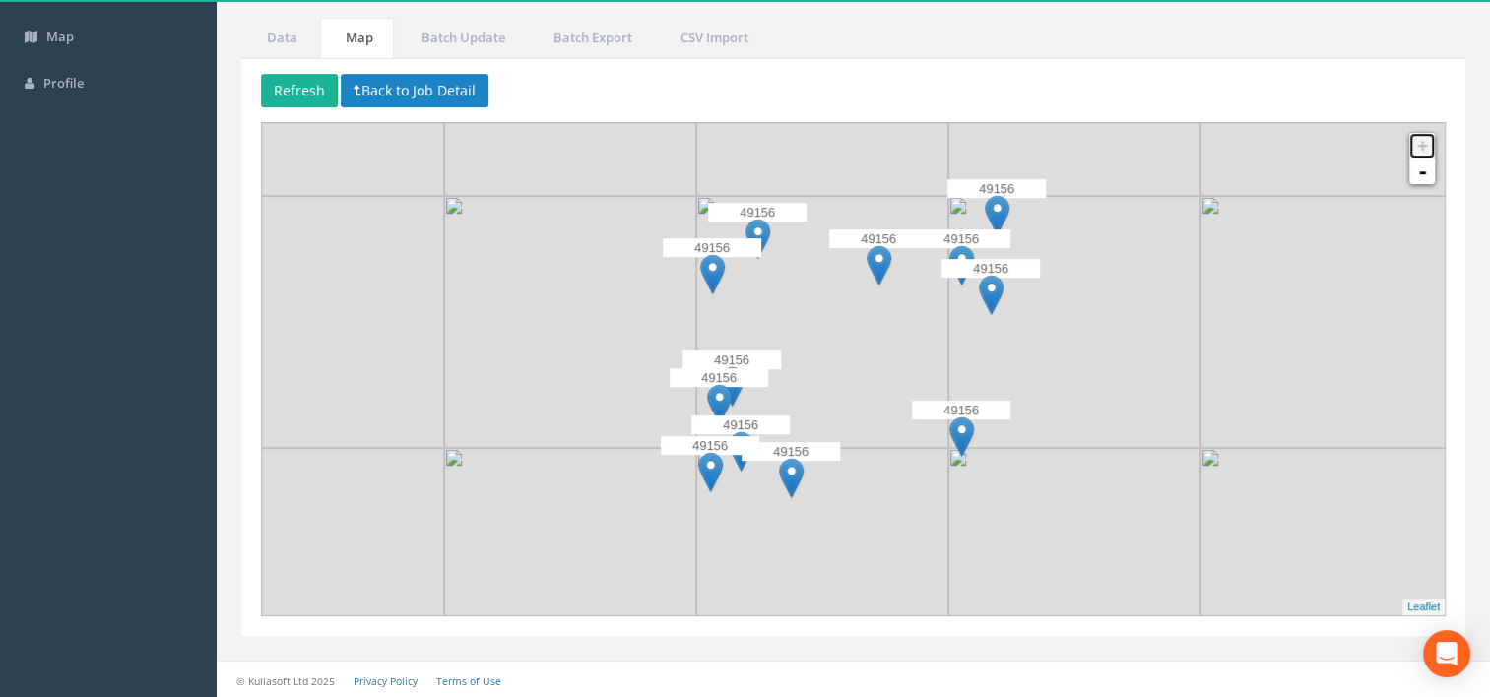
click at [1423, 148] on link "+" at bounding box center [1422, 146] width 26 height 26
